Goal: Find specific page/section: Find specific page/section

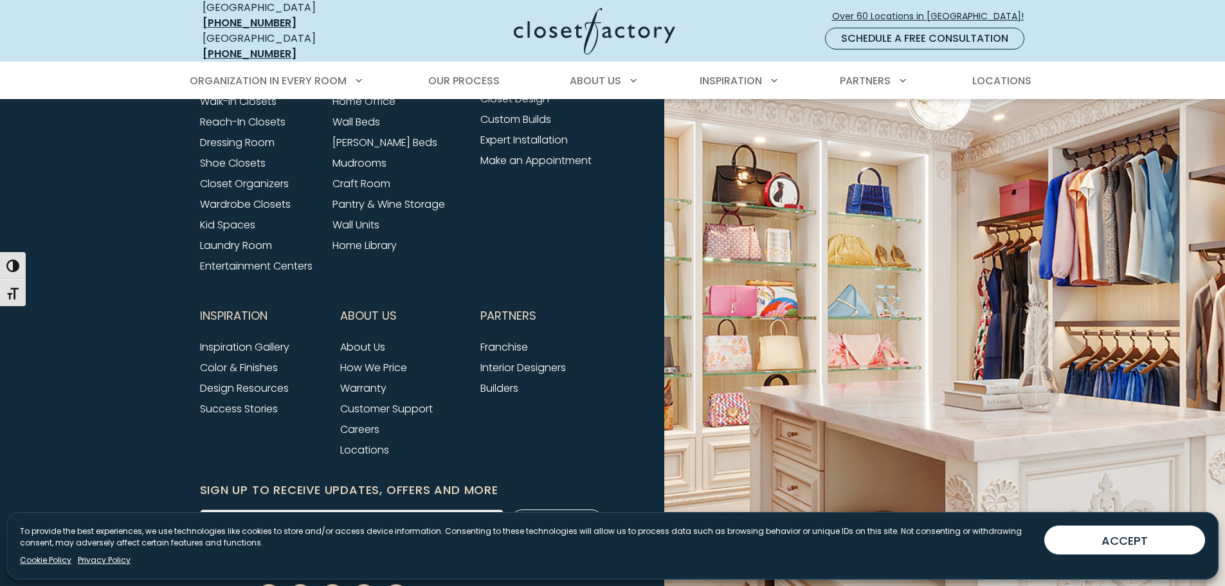
scroll to position [4476, 0]
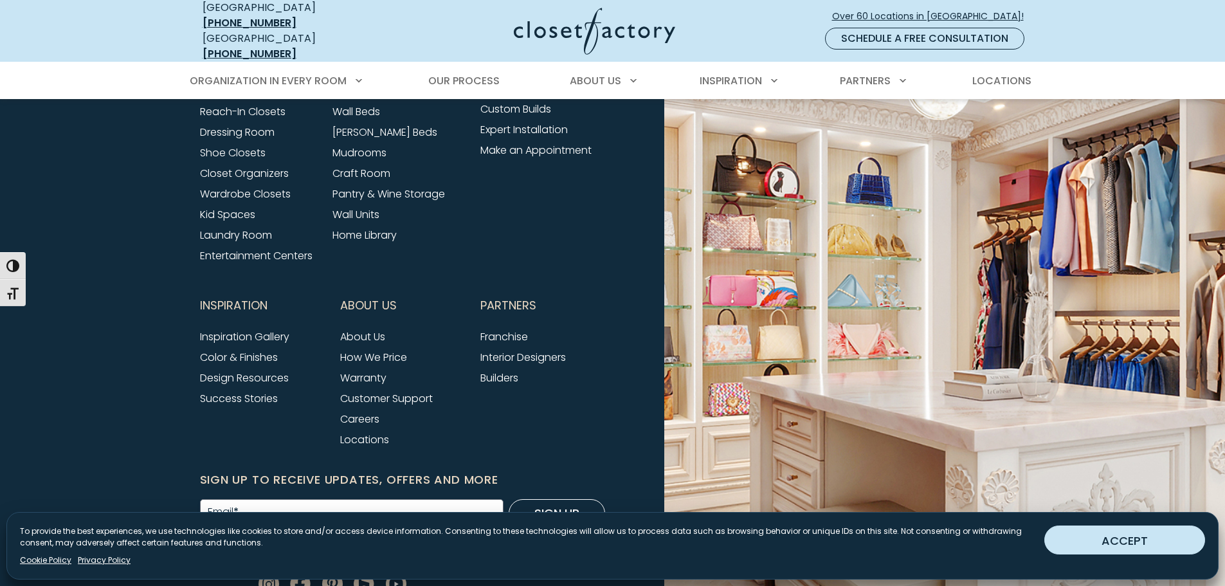
click at [1136, 545] on button "ACCEPT" at bounding box center [1124, 539] width 161 height 29
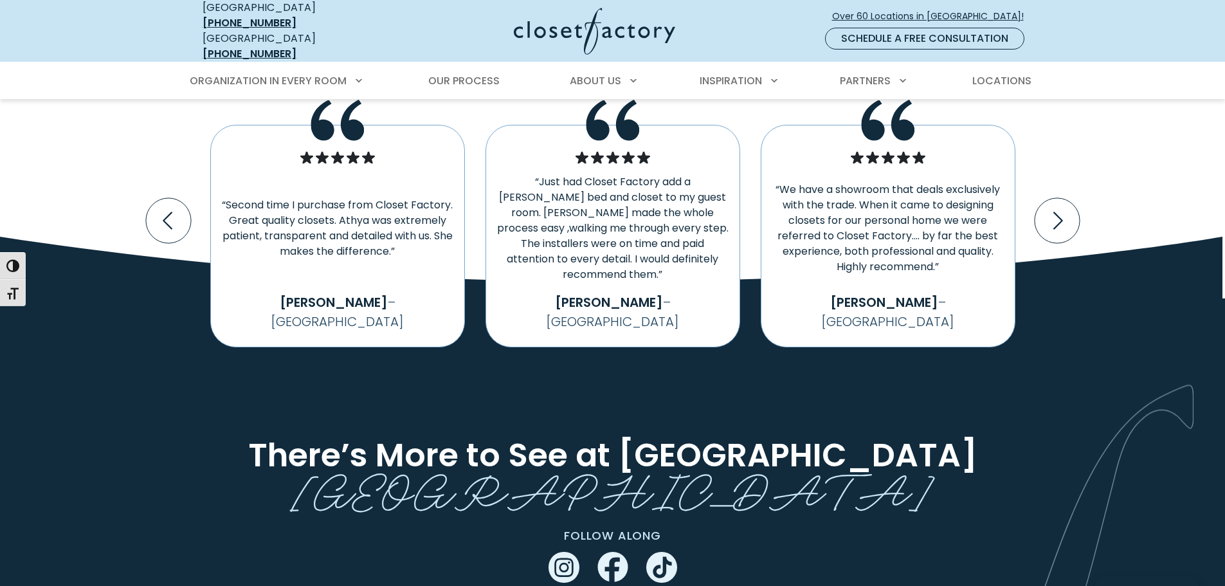
scroll to position [1968, 0]
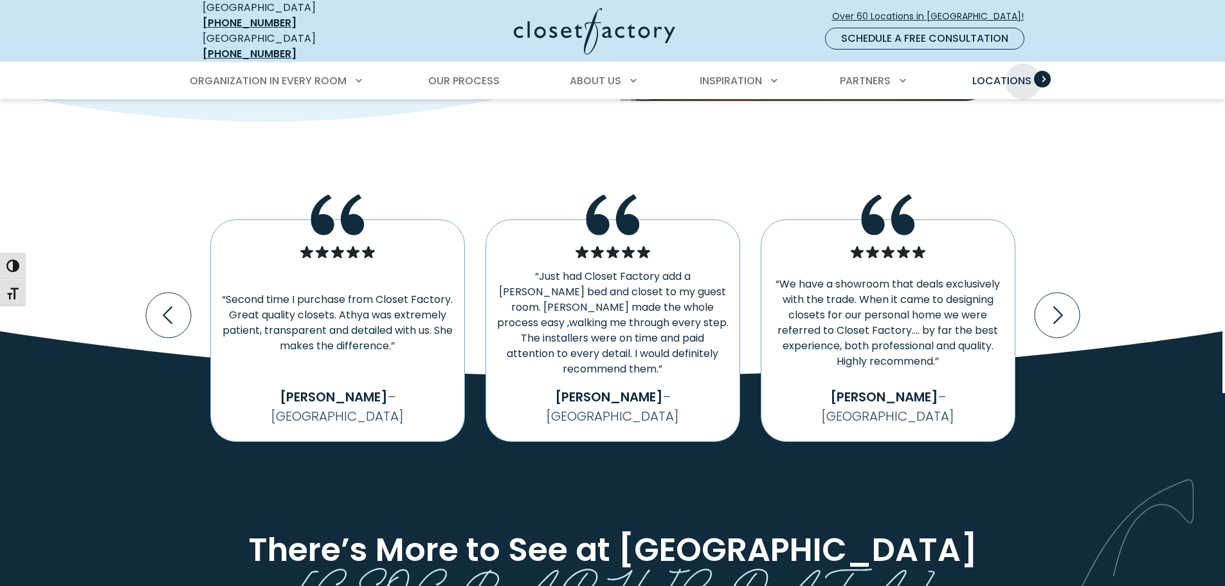
click at [1024, 73] on span "Locations" at bounding box center [1001, 80] width 59 height 15
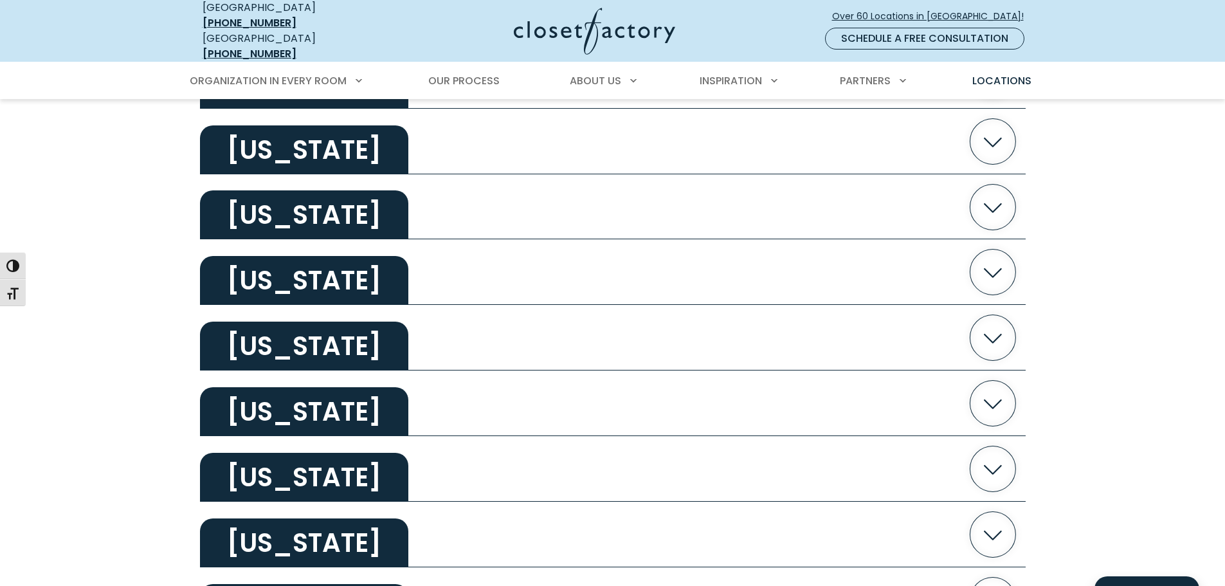
scroll to position [707, 0]
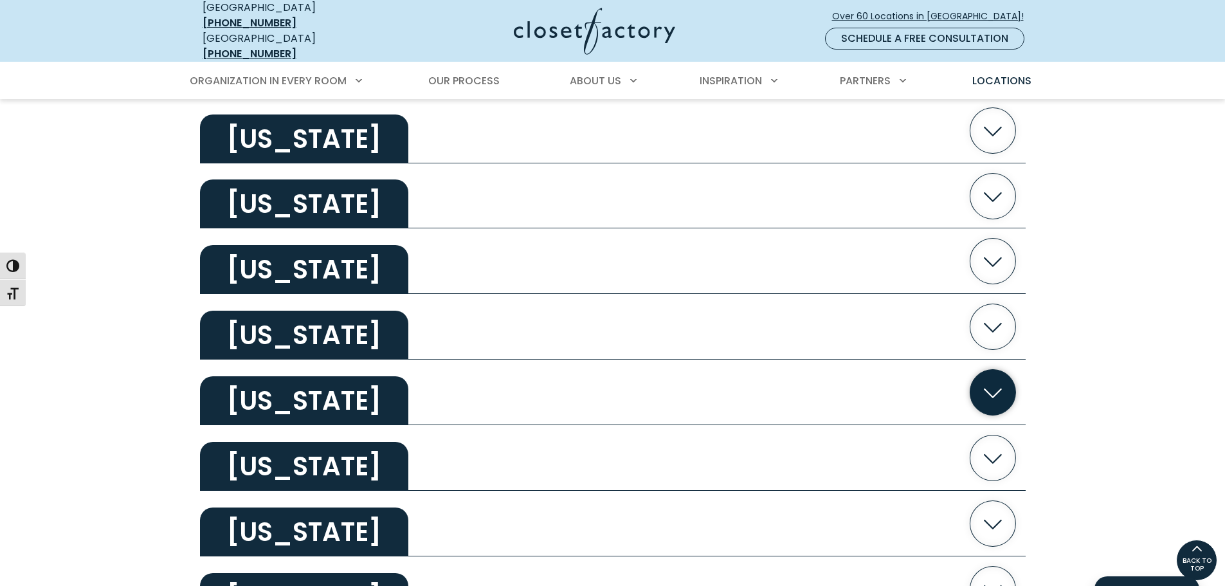
click at [988, 381] on icon "button" at bounding box center [993, 393] width 46 height 46
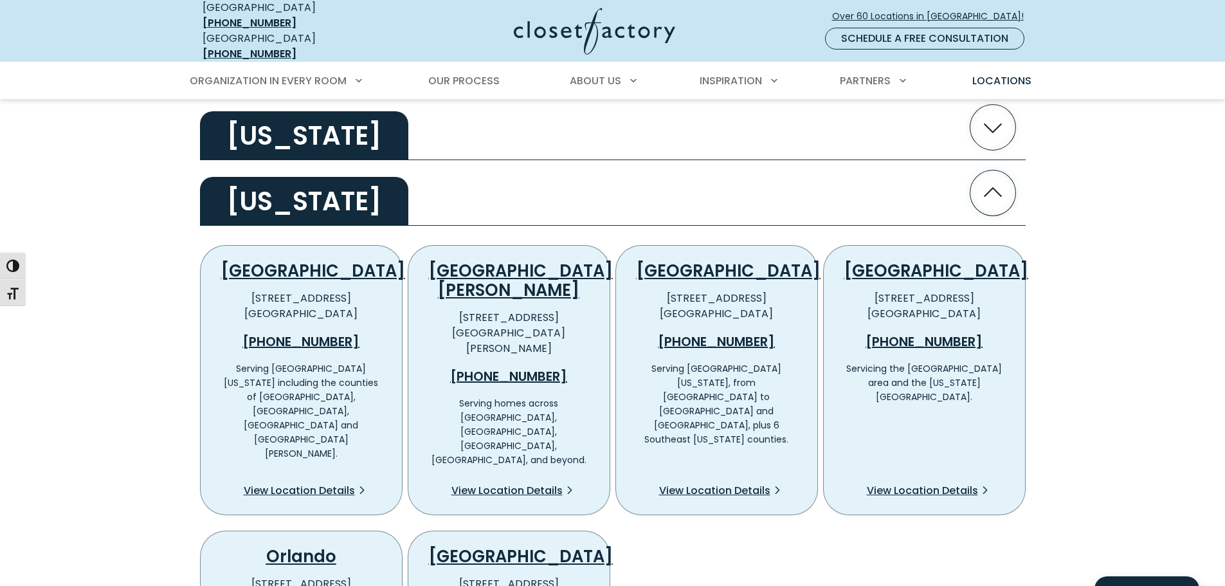
scroll to position [965, 0]
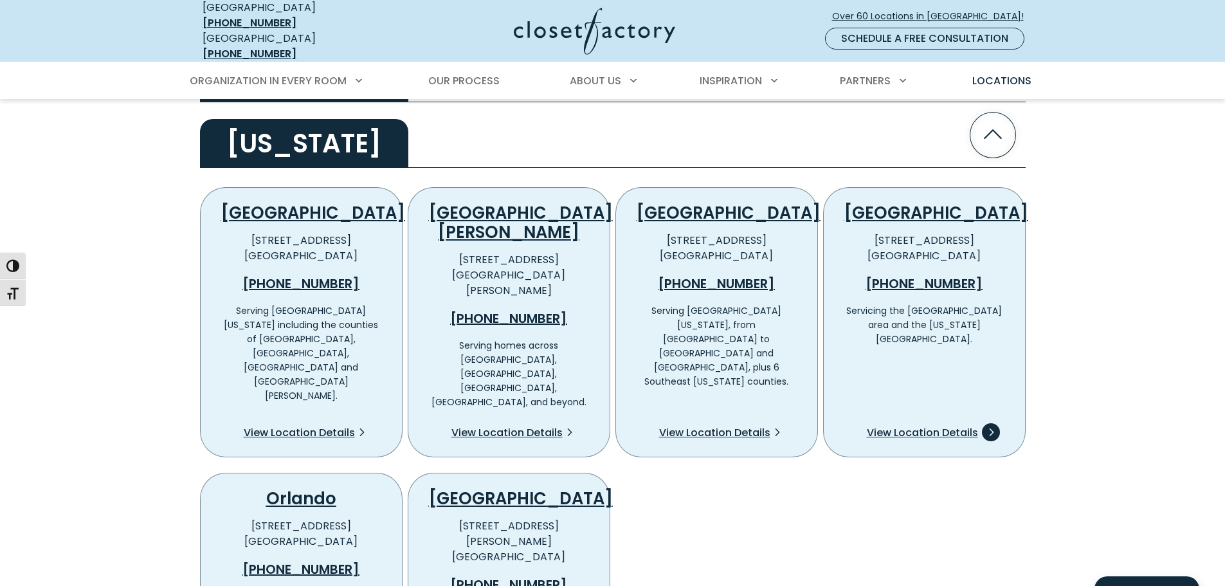
click at [964, 425] on span "View Location Details" at bounding box center [922, 432] width 111 height 15
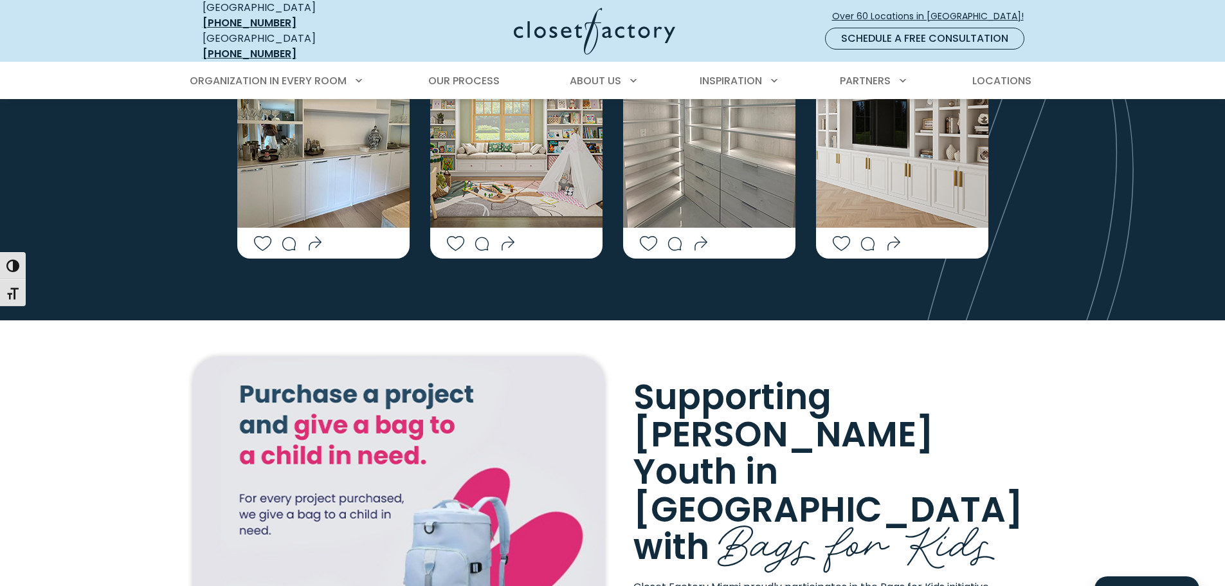
scroll to position [2572, 0]
